Goal: Transaction & Acquisition: Subscribe to service/newsletter

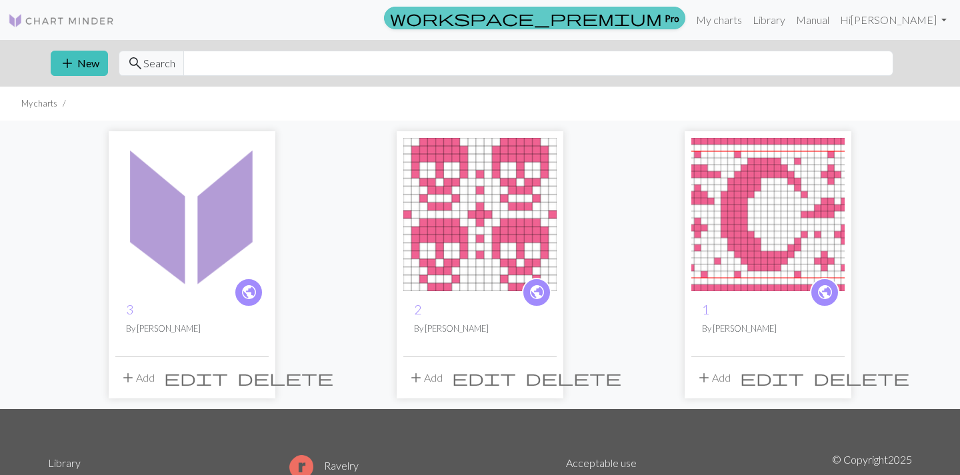
click at [685, 24] on link "workspace_premium Pro" at bounding box center [534, 18] width 301 height 23
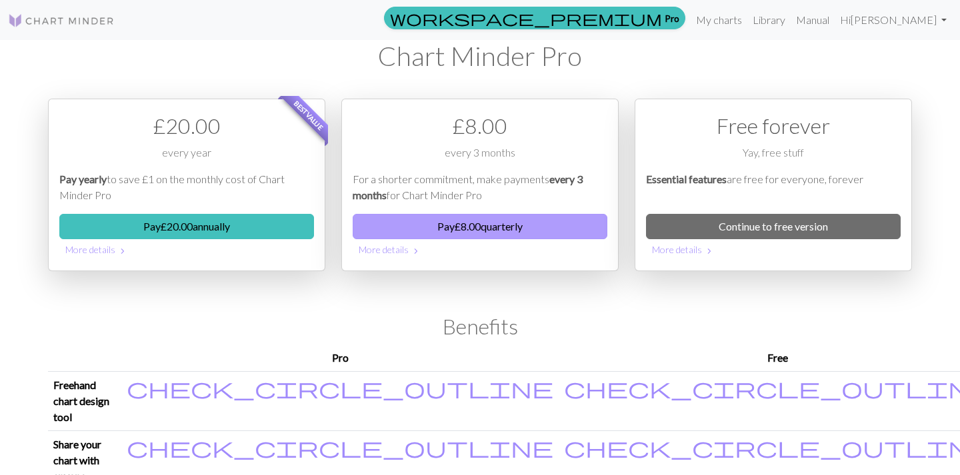
click at [471, 229] on button "Pay £ 8.00 quarterly" at bounding box center [480, 226] width 255 height 25
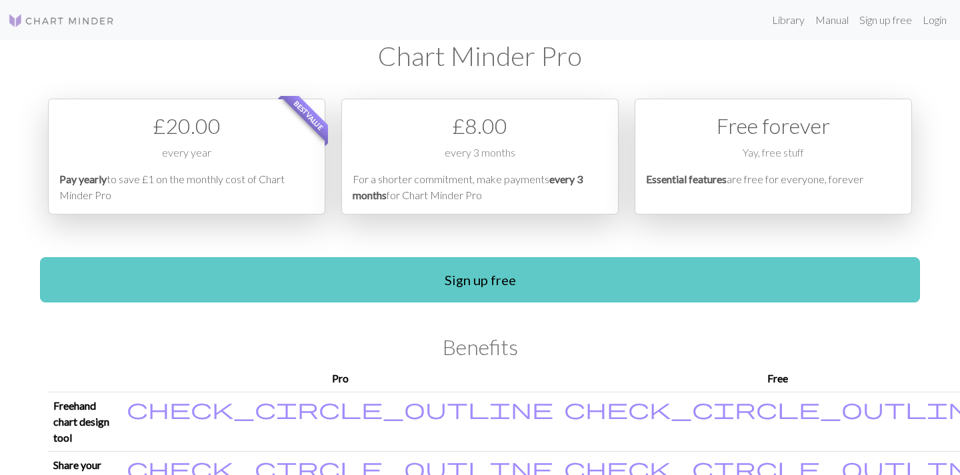
click at [392, 276] on link "Sign up free" at bounding box center [480, 279] width 880 height 45
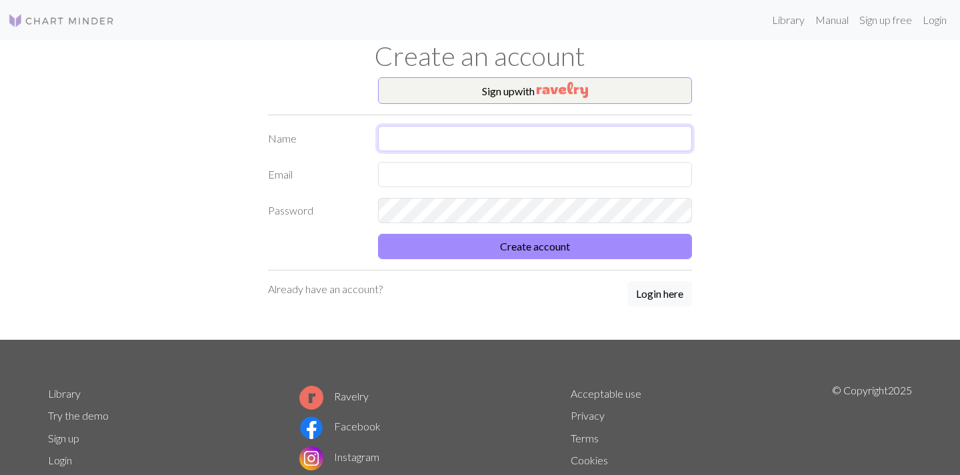
click at [451, 135] on input "text" at bounding box center [535, 138] width 314 height 25
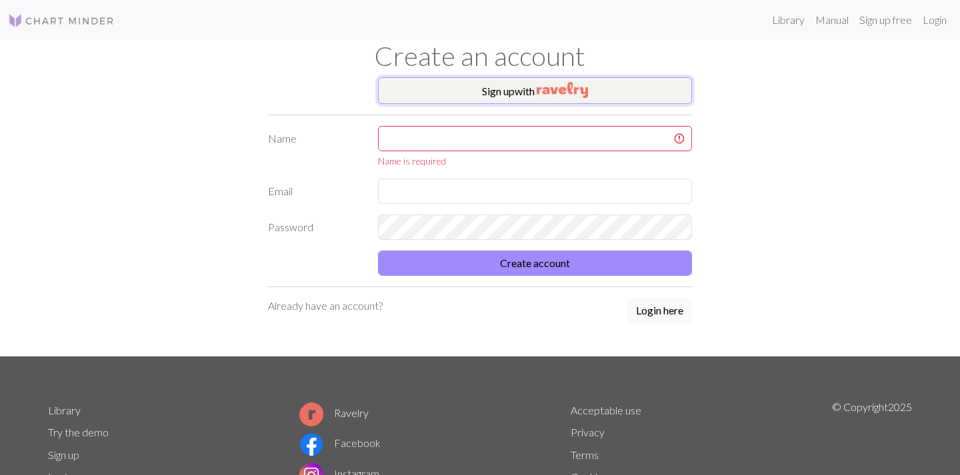
click at [505, 94] on button "Sign up with" at bounding box center [535, 90] width 314 height 27
